Goal: Information Seeking & Learning: Check status

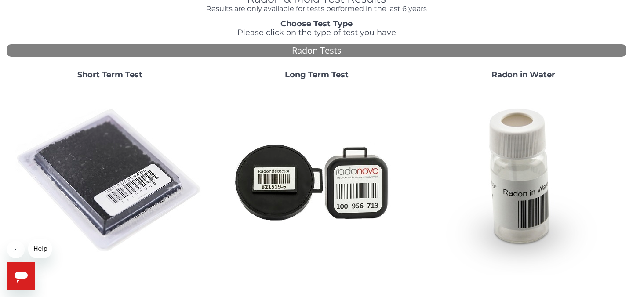
scroll to position [61, 0]
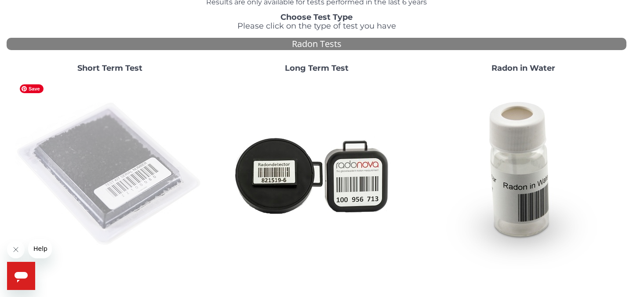
click at [116, 133] on img at bounding box center [109, 174] width 189 height 189
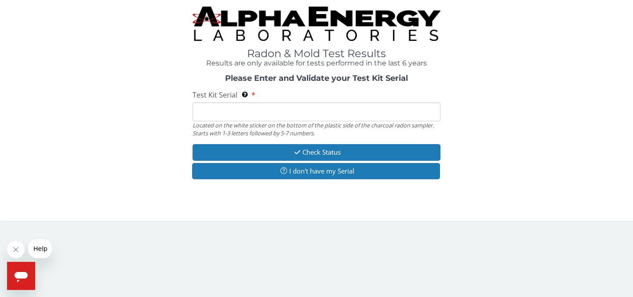
click at [201, 112] on input "Test Kit Serial Located on the white sticker on the bottom of the plastic side …" at bounding box center [317, 111] width 248 height 19
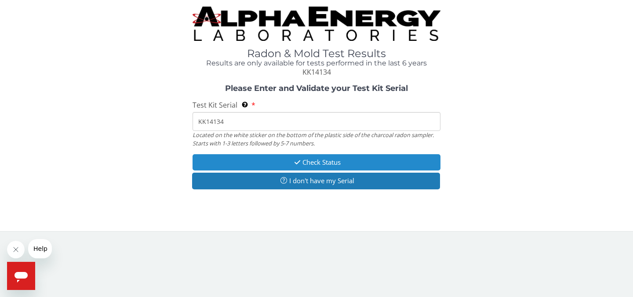
type input "KK14134"
click at [266, 163] on button "Check Status" at bounding box center [317, 162] width 248 height 16
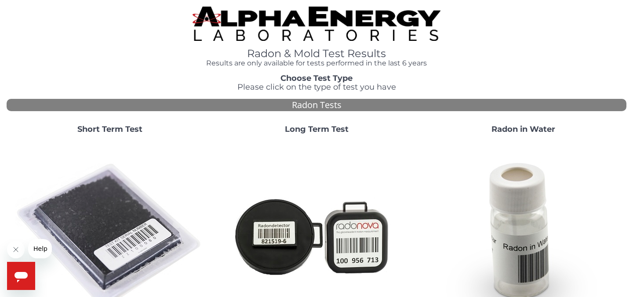
click at [124, 128] on strong "Short Term Test" at bounding box center [109, 129] width 65 height 10
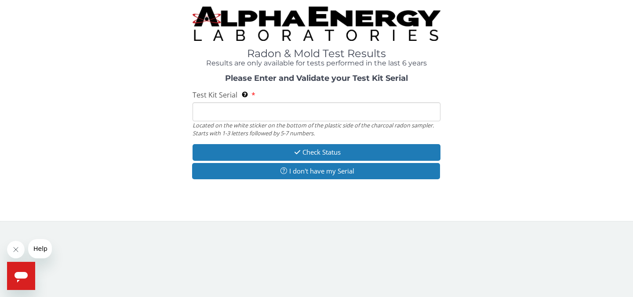
click at [213, 106] on input "Test Kit Serial Located on the white sticker on the bottom of the plastic side …" at bounding box center [317, 111] width 248 height 19
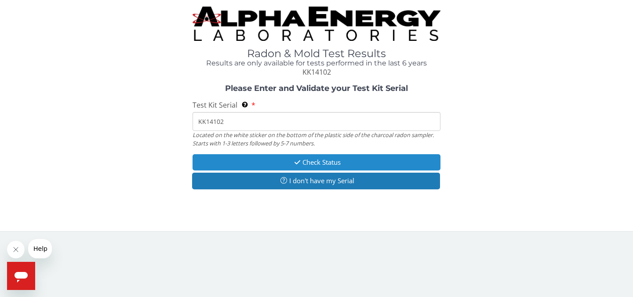
type input "KK14102"
click at [251, 162] on button "Check Status" at bounding box center [317, 162] width 248 height 16
